Goal: Information Seeking & Learning: Learn about a topic

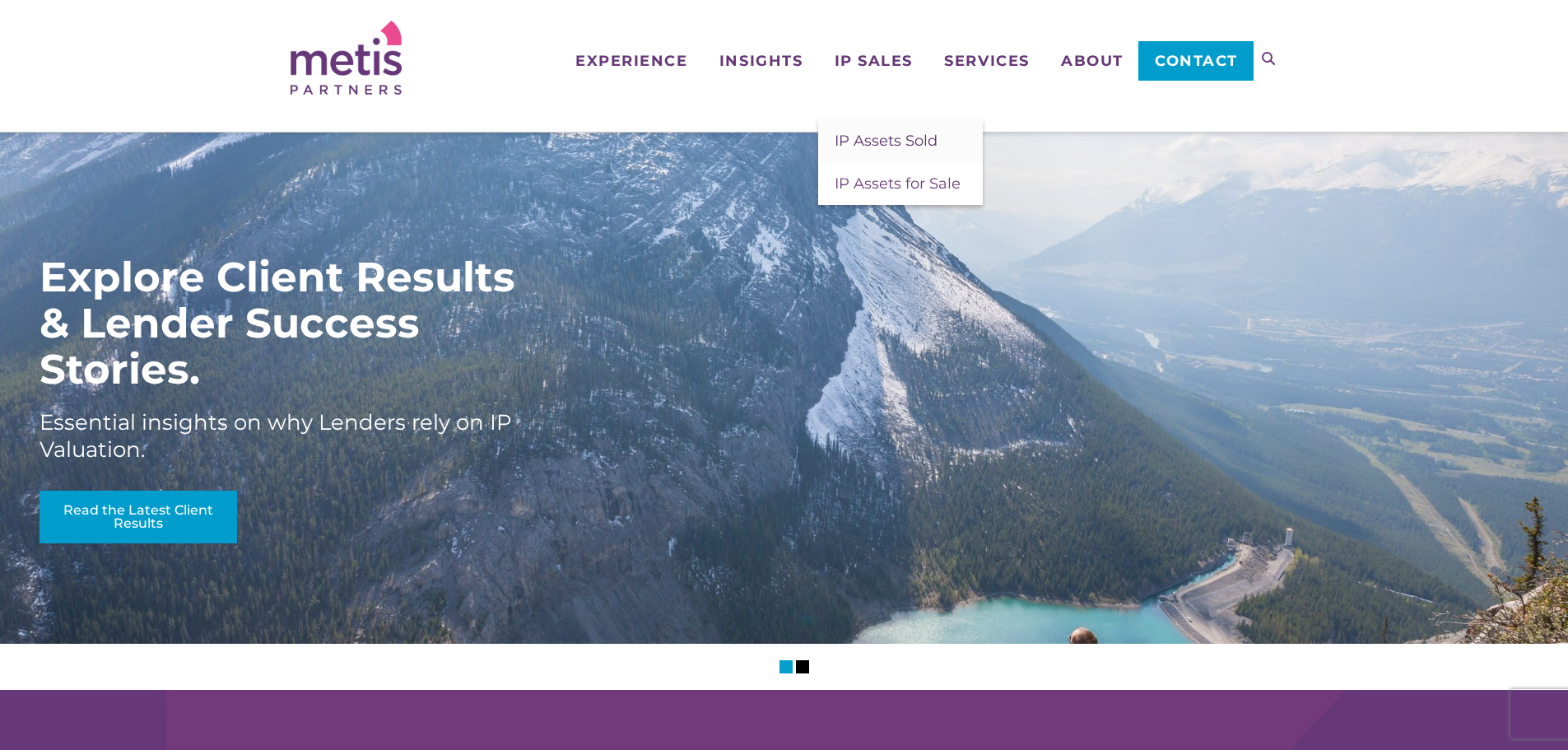
click at [868, 144] on span "IP Assets Sold" at bounding box center [885, 141] width 103 height 18
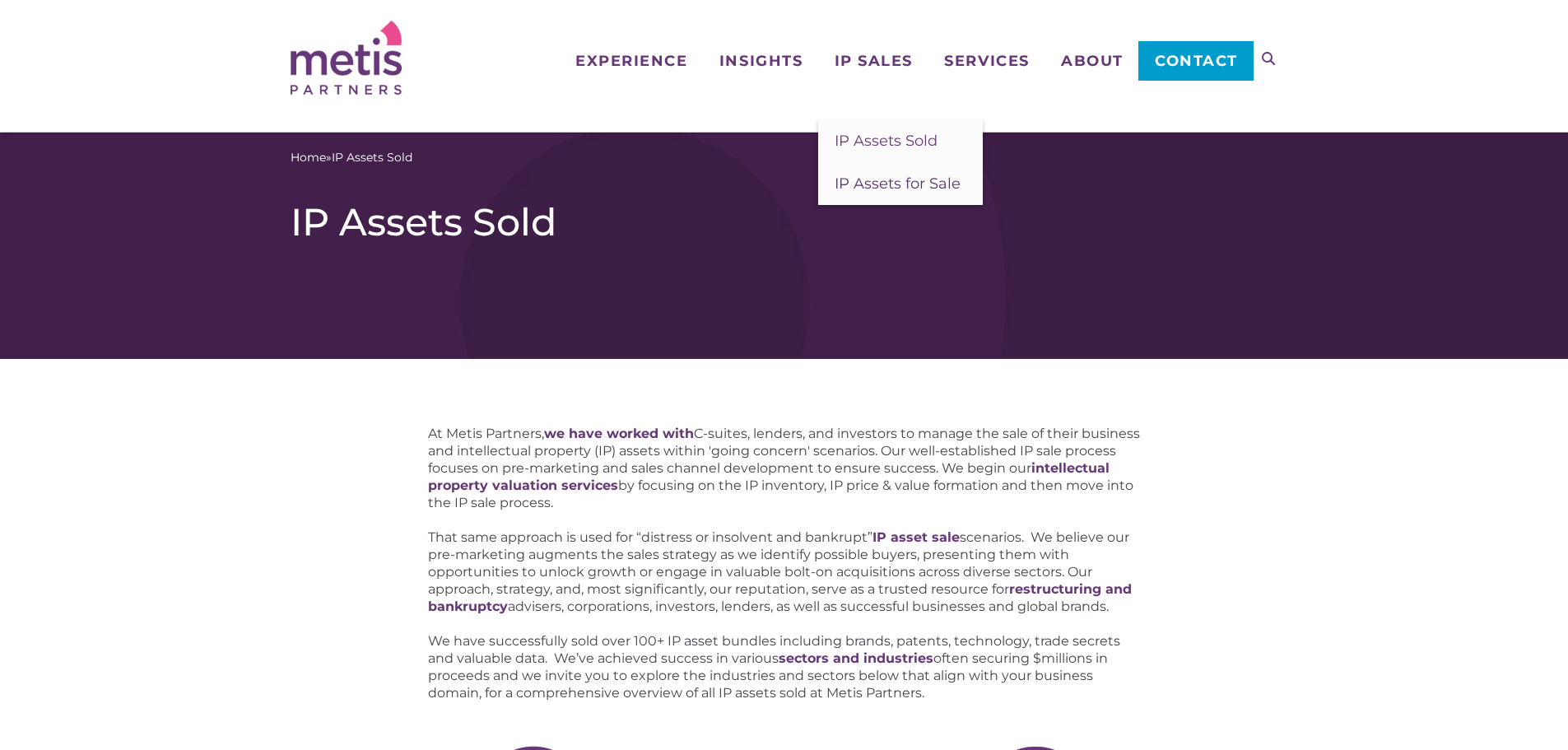
click at [883, 184] on span "IP Assets for Sale" at bounding box center [897, 183] width 126 height 18
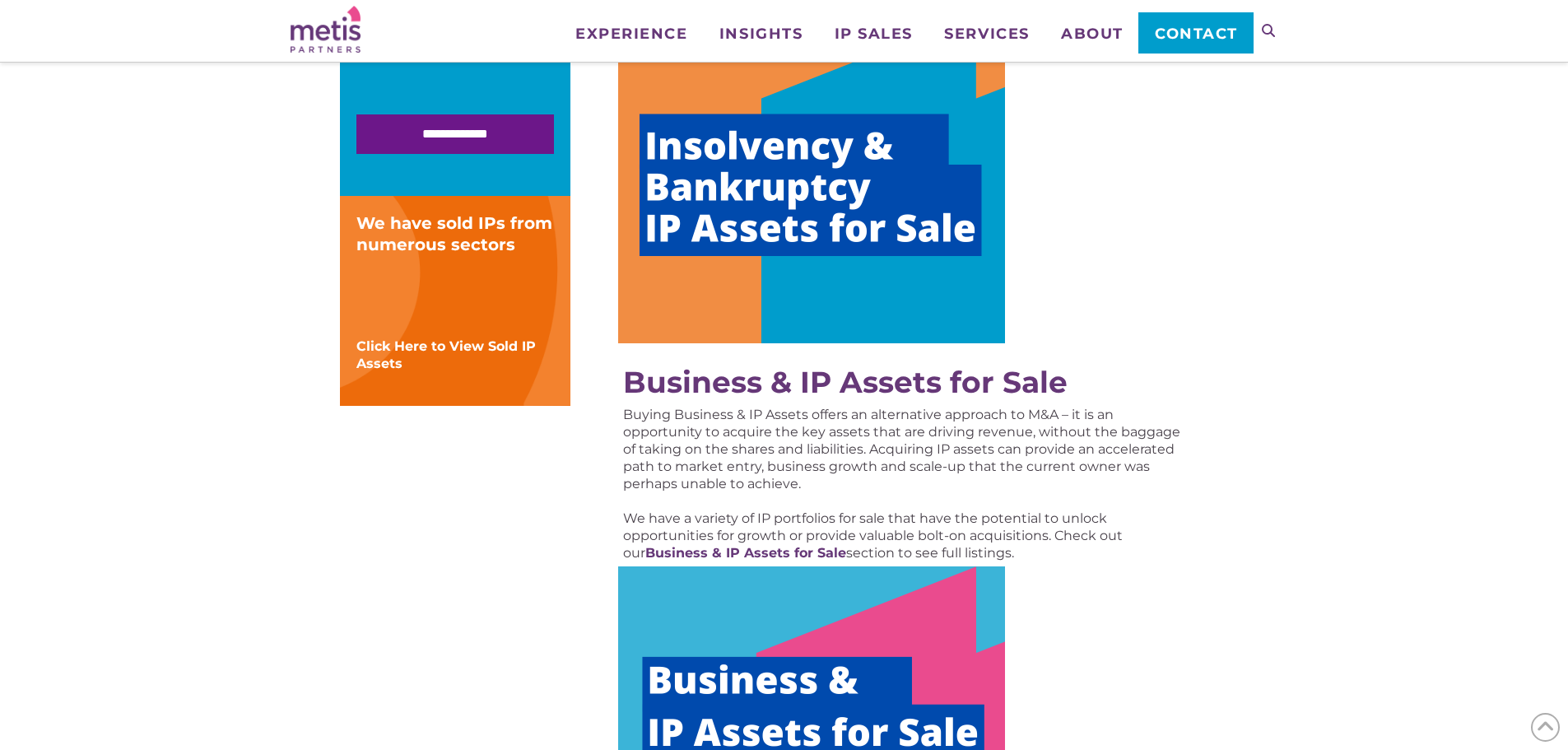
scroll to position [494, 0]
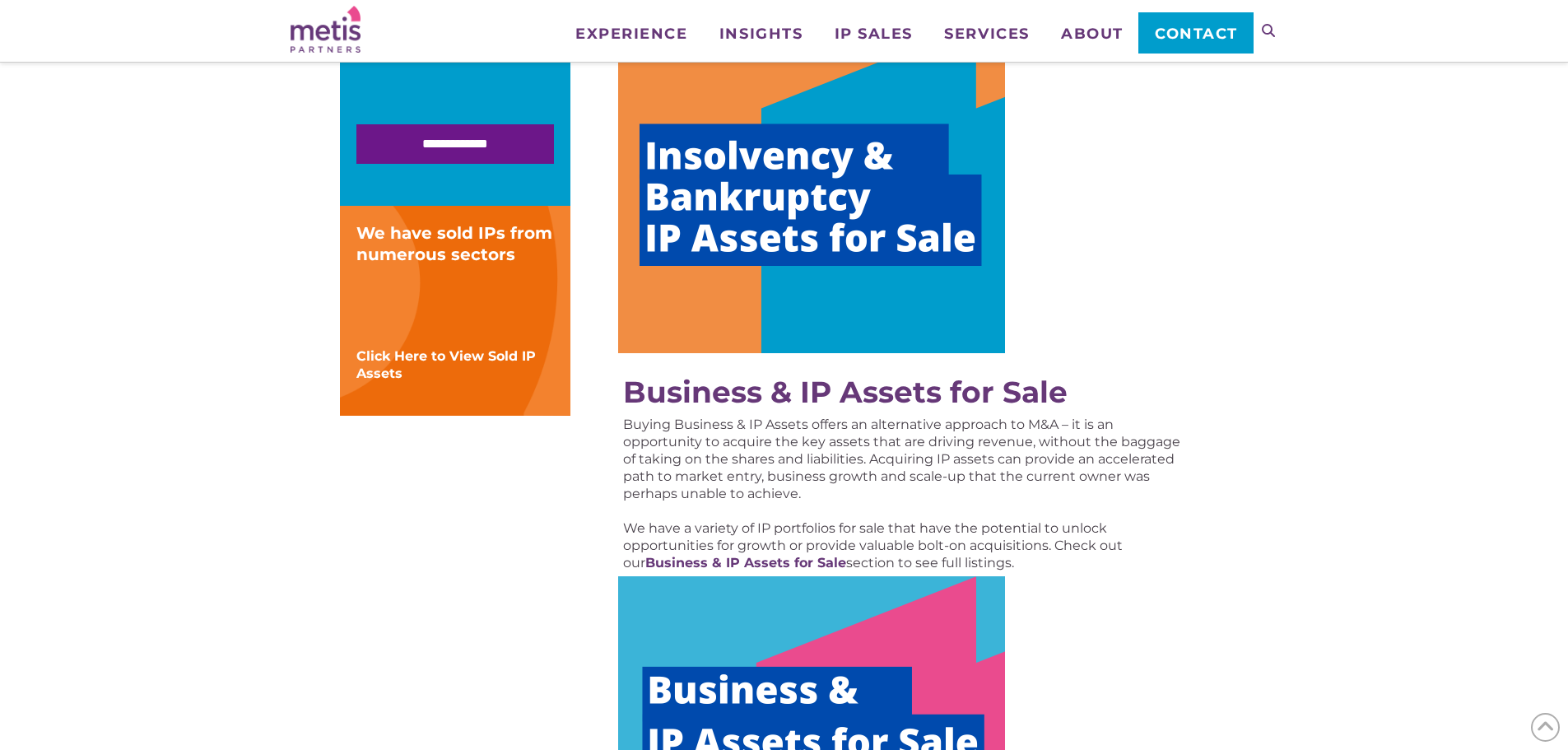
click at [785, 154] on img at bounding box center [811, 191] width 387 height 324
click at [840, 690] on img at bounding box center [811, 738] width 387 height 324
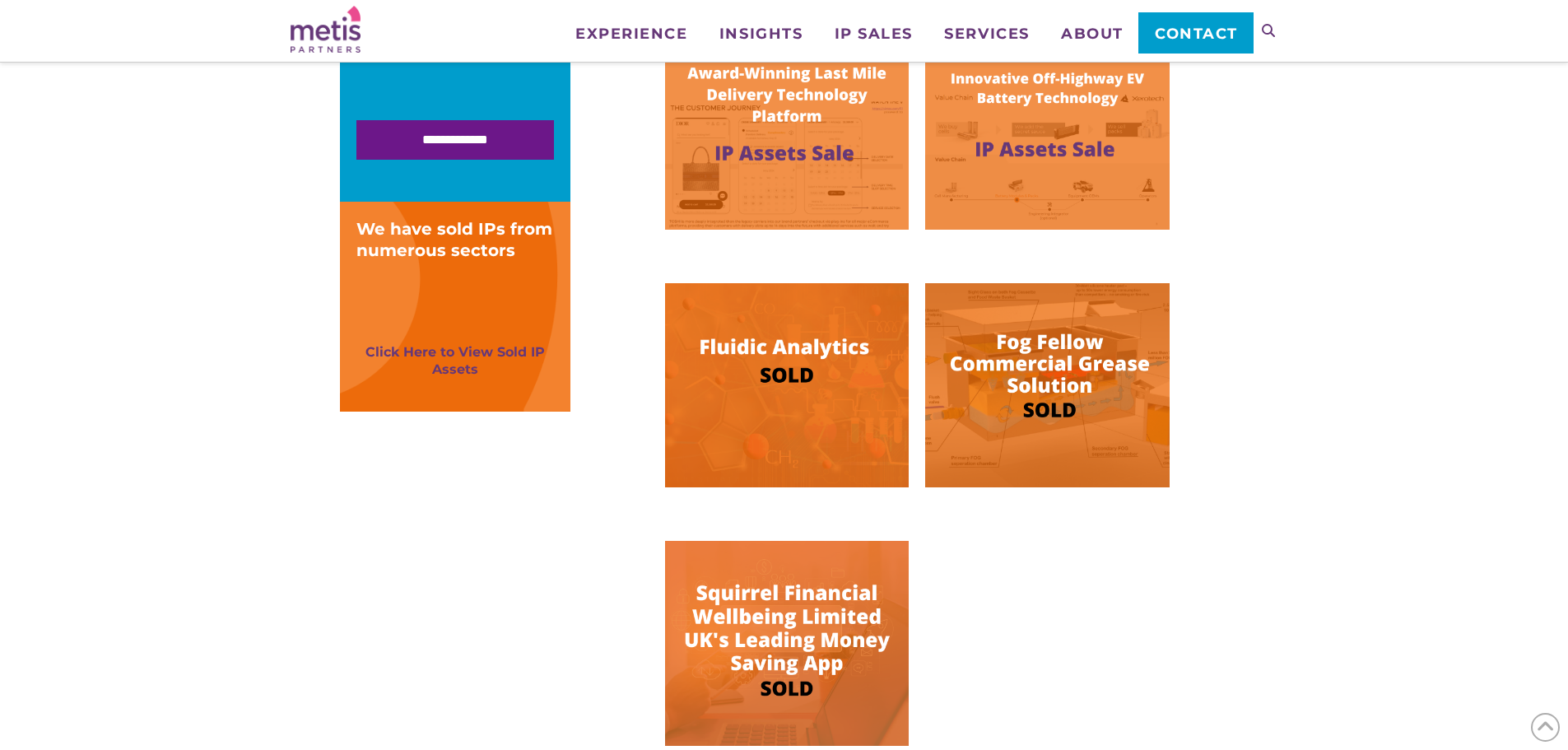
scroll to position [576, 0]
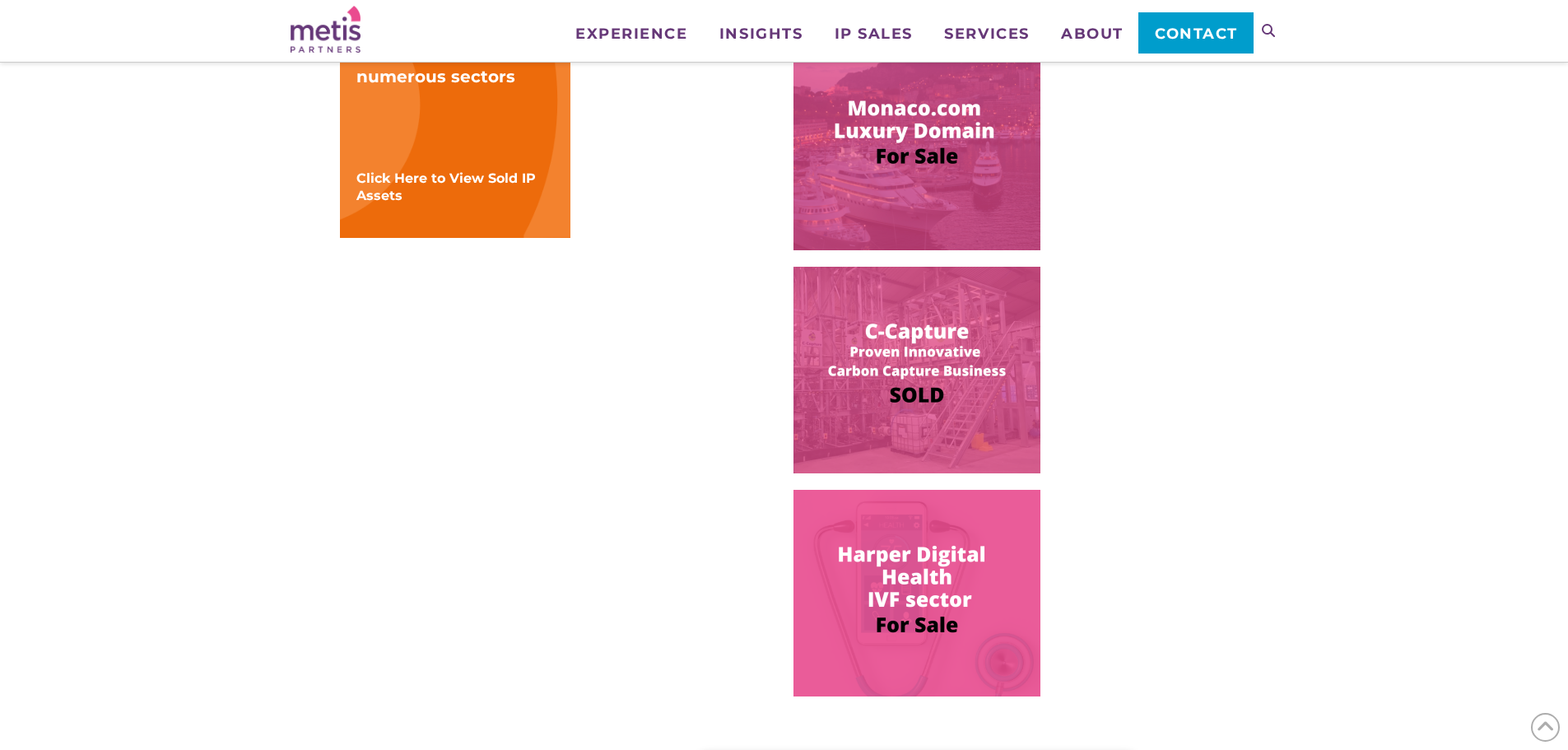
scroll to position [741, 0]
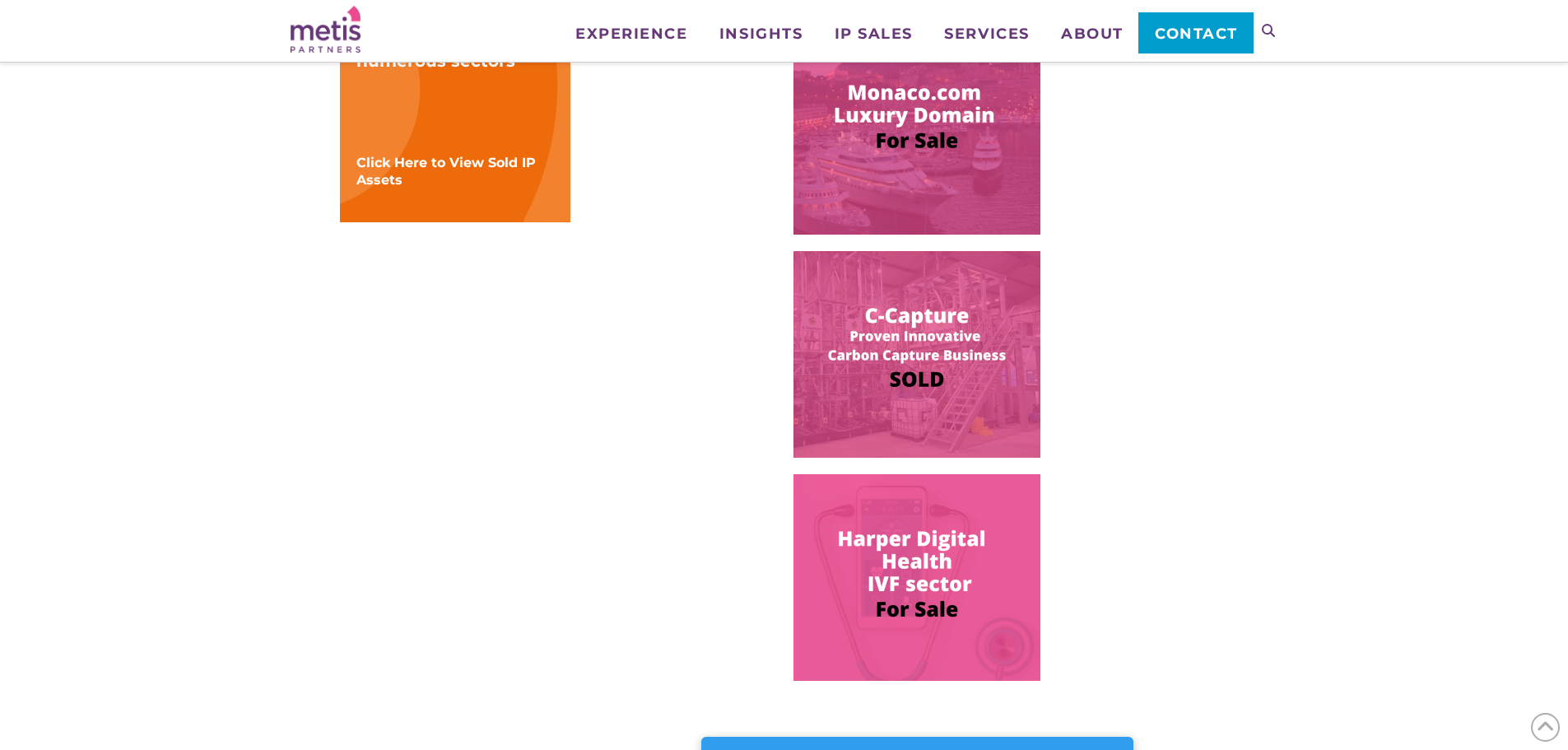
click at [905, 375] on img at bounding box center [916, 354] width 247 height 207
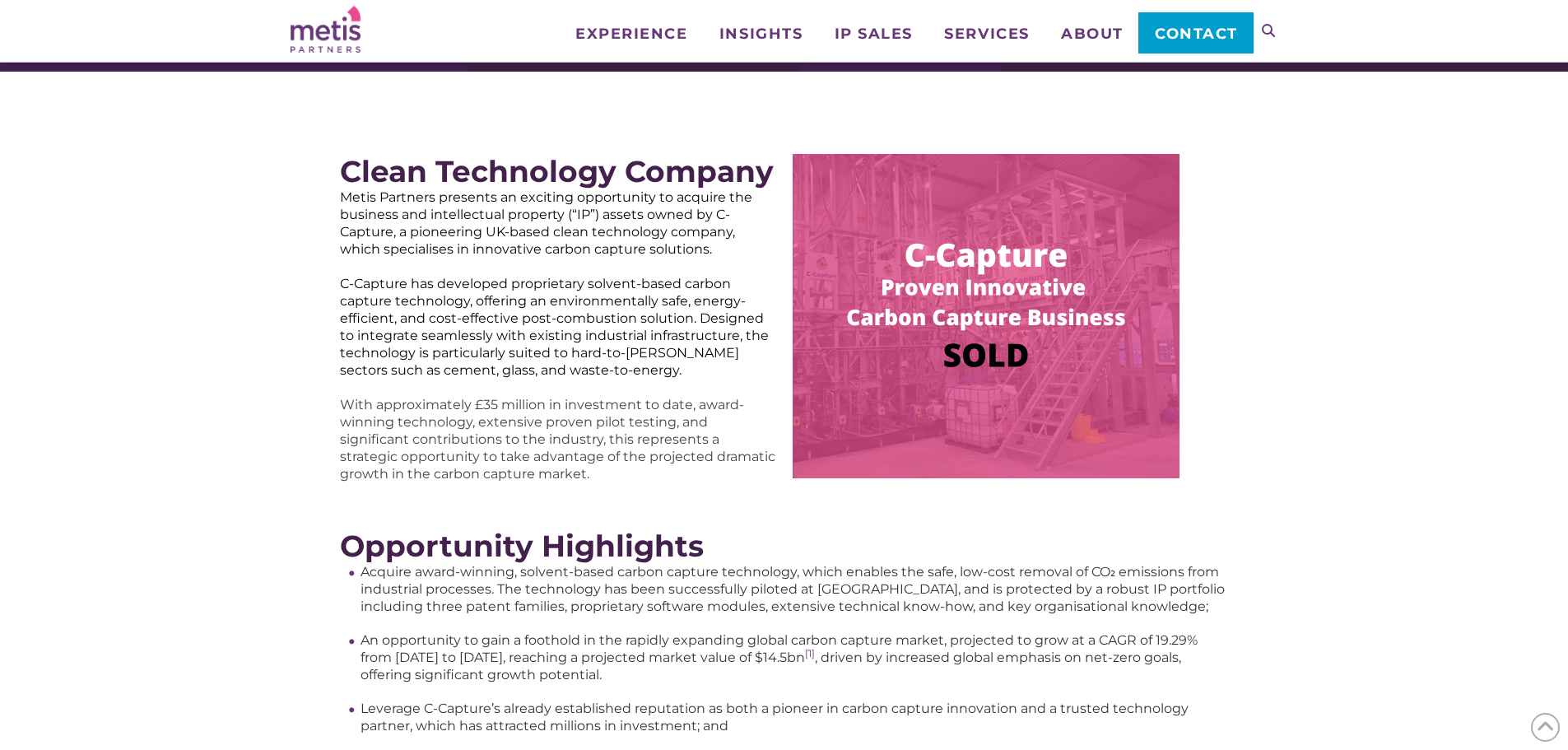
scroll to position [165, 0]
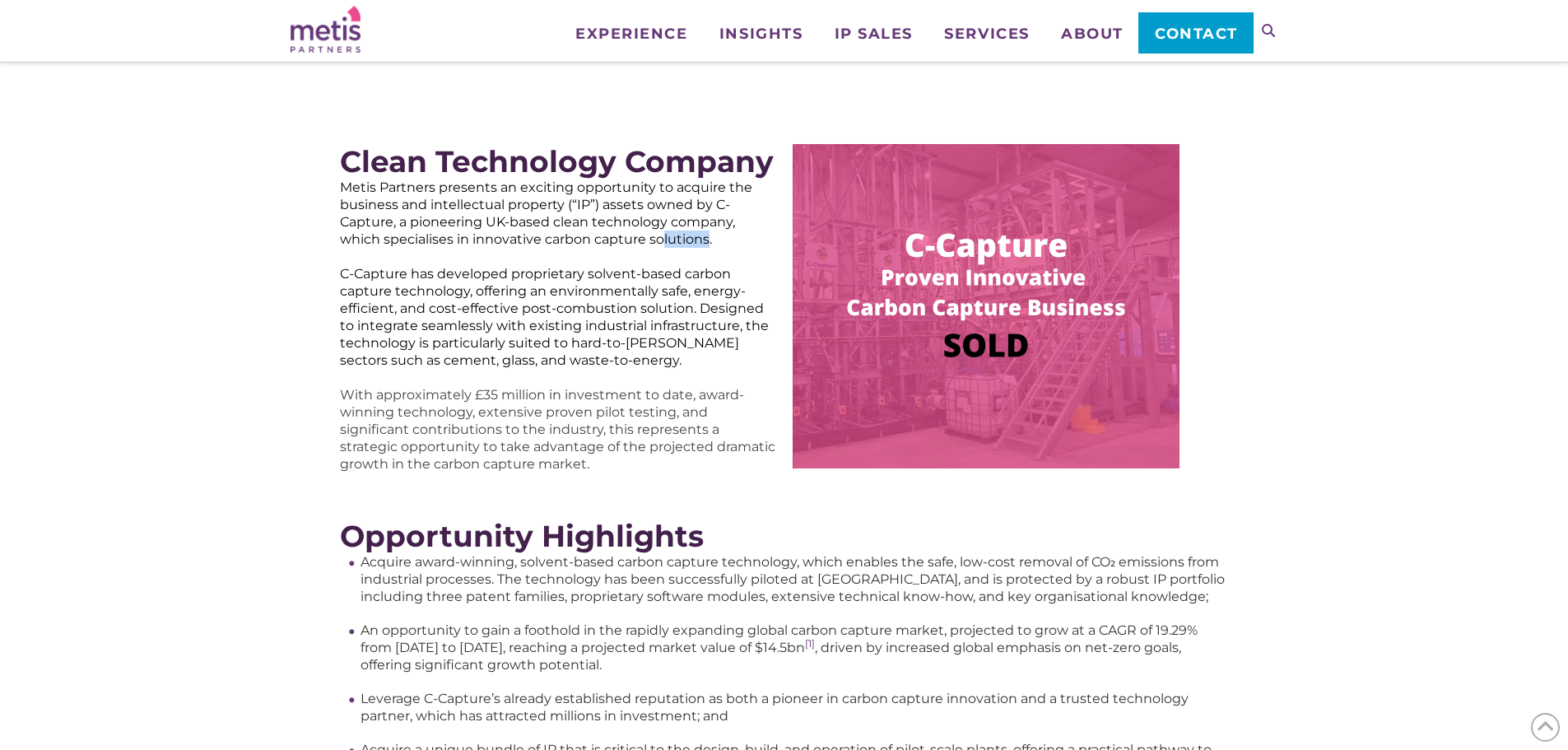
drag, startPoint x: 707, startPoint y: 242, endPoint x: 581, endPoint y: 222, distance: 127.6
click at [639, 228] on span "Metis Partners presents an exciting opportunity to acquire the business and int…" at bounding box center [546, 213] width 412 height 67
drag, startPoint x: 578, startPoint y: 222, endPoint x: 539, endPoint y: 219, distance: 39.1
click at [562, 221] on span "Metis Partners presents an exciting opportunity to acquire the business and int…" at bounding box center [546, 213] width 412 height 67
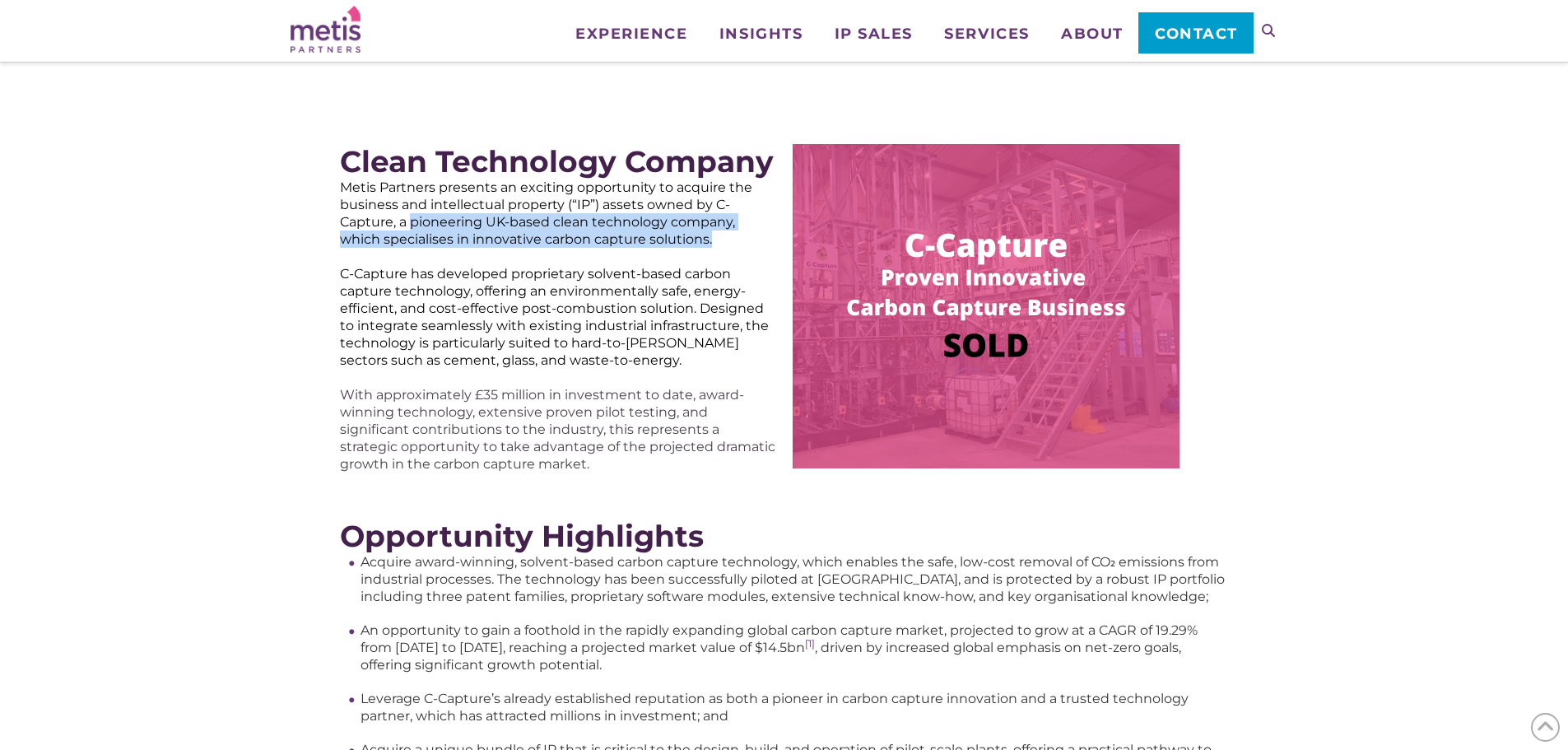
drag, startPoint x: 409, startPoint y: 222, endPoint x: 737, endPoint y: 237, distance: 328.3
click at [737, 237] on p "Metis Partners presents an exciting opportunity to acquire the business and int…" at bounding box center [558, 213] width 436 height 69
copy span "pioneering UK-based clean technology company, which specialises in innovative c…"
click at [625, 129] on span "Industries & Sectors" at bounding box center [647, 126] width 146 height 18
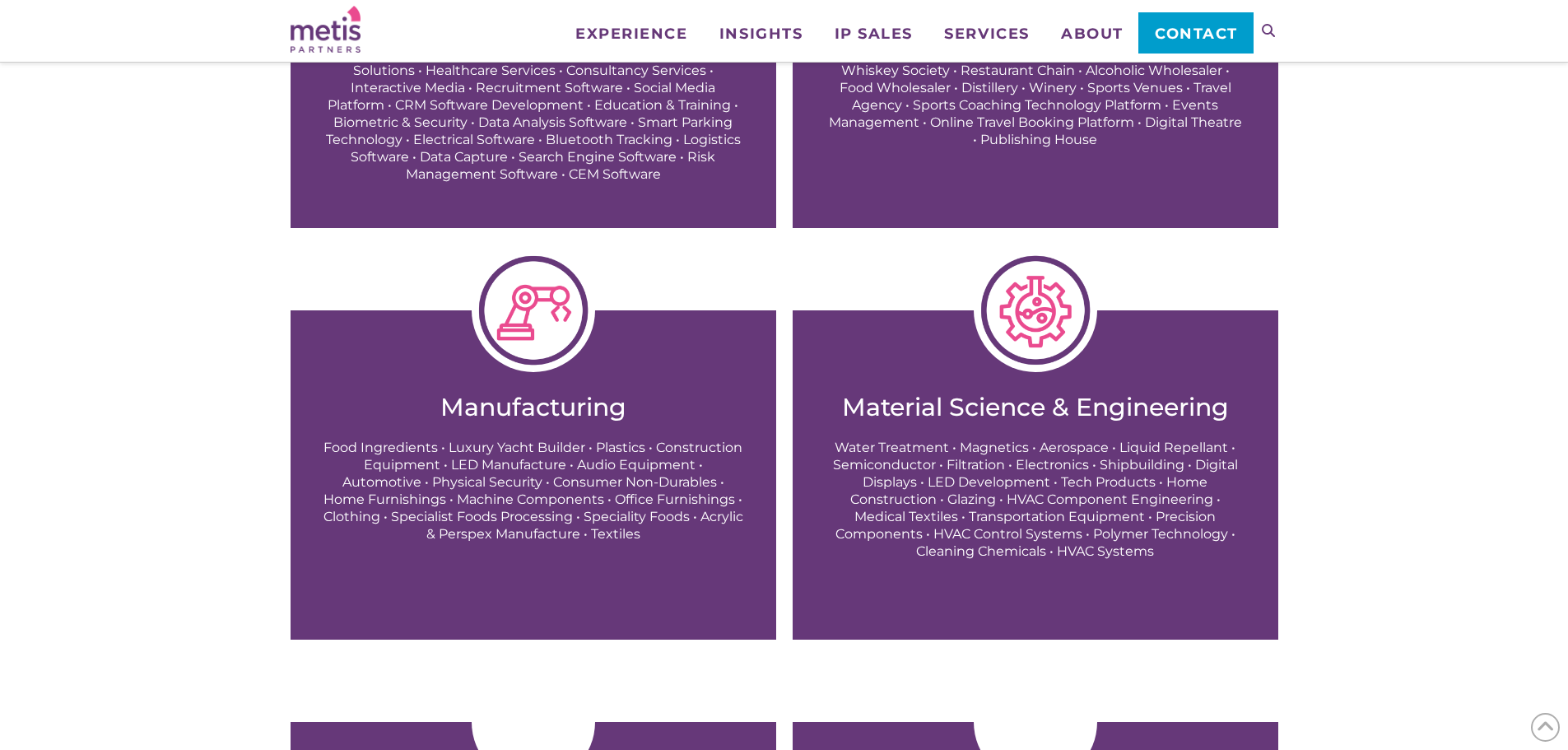
scroll to position [823, 0]
